Goal: Transaction & Acquisition: Download file/media

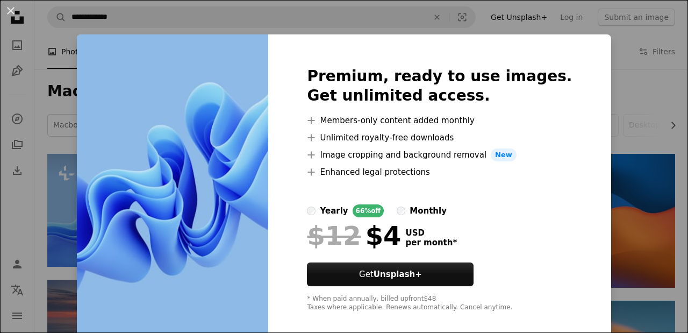
scroll to position [114, 0]
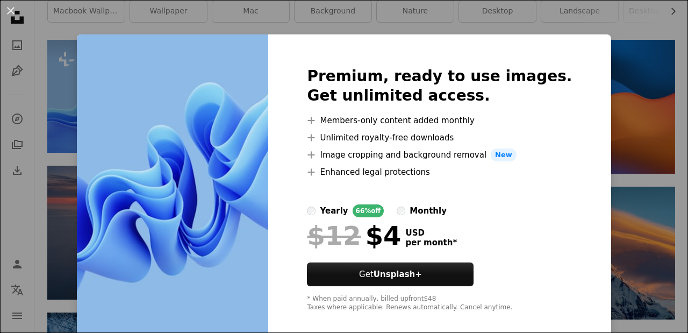
click at [69, 33] on div "An X shape Premium, ready to use images. Get unlimited access. A plus sign Memb…" at bounding box center [344, 166] width 688 height 333
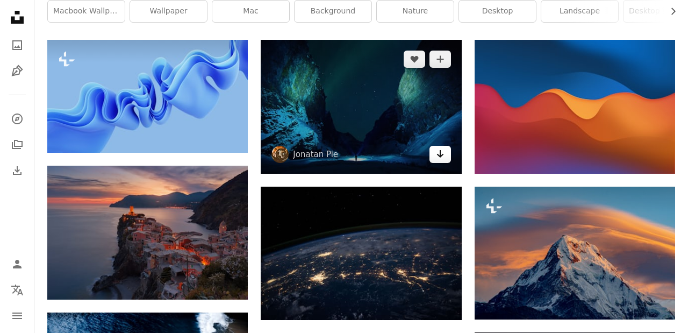
click at [443, 162] on link "Arrow pointing down" at bounding box center [439, 154] width 21 height 17
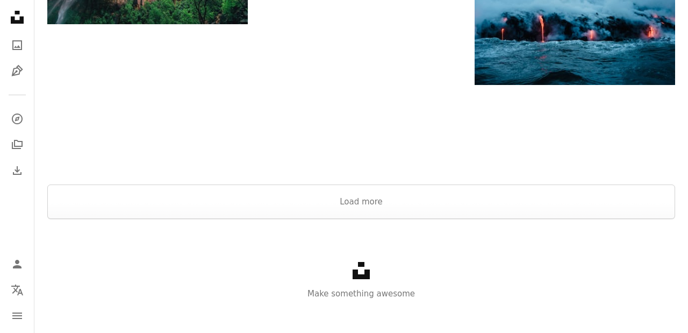
scroll to position [1089, 0]
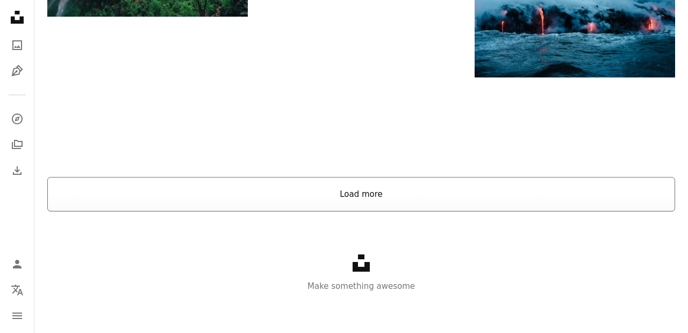
click at [385, 206] on button "Load more" at bounding box center [361, 194] width 628 height 34
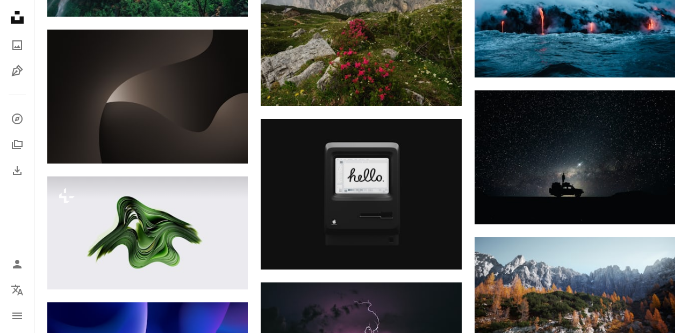
scroll to position [1403, 0]
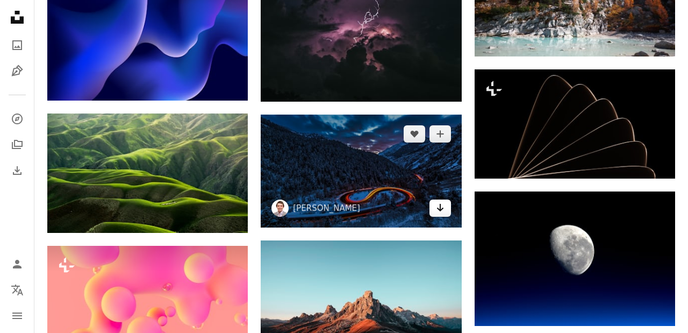
click at [439, 209] on icon "Download" at bounding box center [439, 208] width 7 height 8
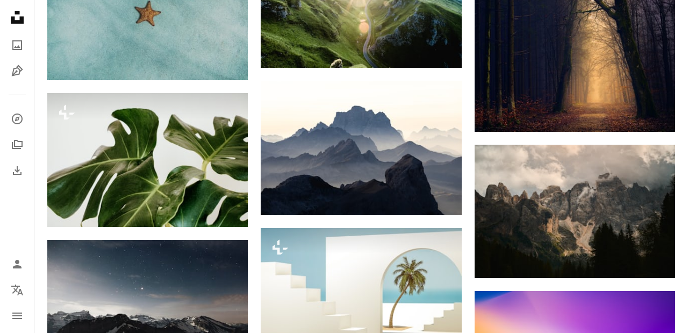
scroll to position [2385, 0]
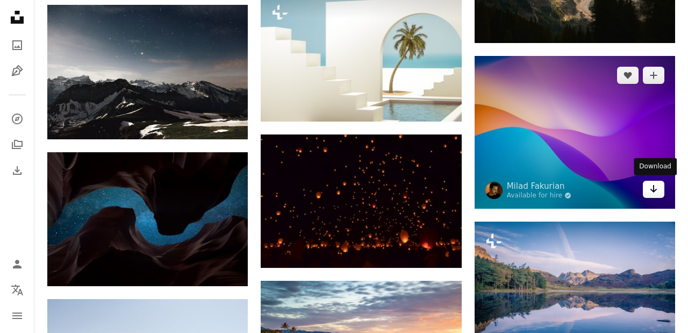
click at [652, 189] on icon "Download" at bounding box center [653, 189] width 7 height 8
